Goal: Task Accomplishment & Management: Complete application form

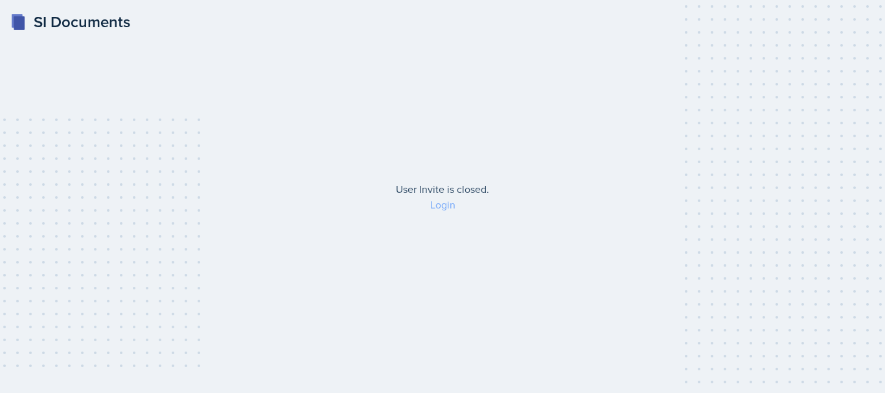
click at [447, 207] on link "Login" at bounding box center [442, 205] width 25 height 14
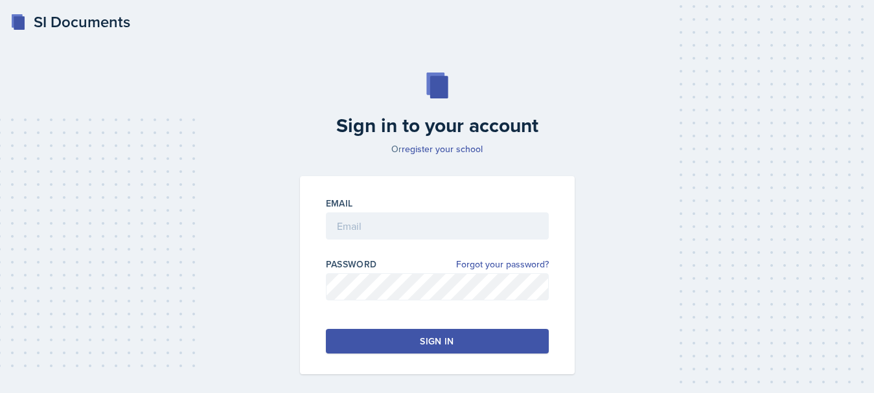
click at [430, 208] on div "Email" at bounding box center [437, 203] width 223 height 13
click at [430, 223] on input "email" at bounding box center [437, 226] width 223 height 27
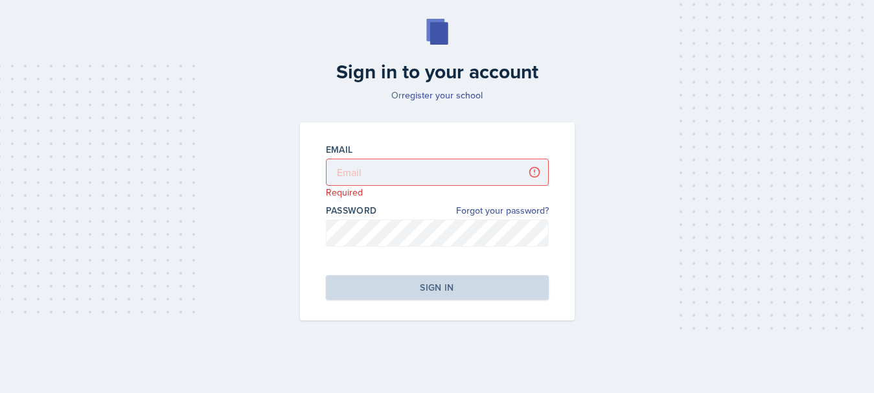
click at [873, 373] on div "SI Documents Sign in to your account Or register your school Email Required Pas…" at bounding box center [437, 169] width 874 height 447
